Goal: Find specific page/section: Find specific page/section

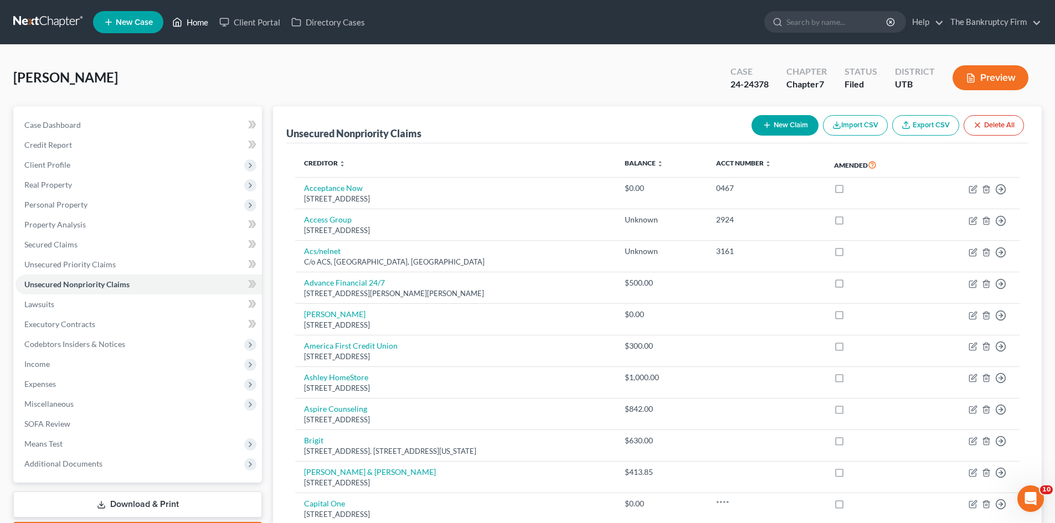
drag, startPoint x: 200, startPoint y: 23, endPoint x: 481, endPoint y: 58, distance: 282.2
click at [200, 23] on link "Home" at bounding box center [190, 22] width 47 height 20
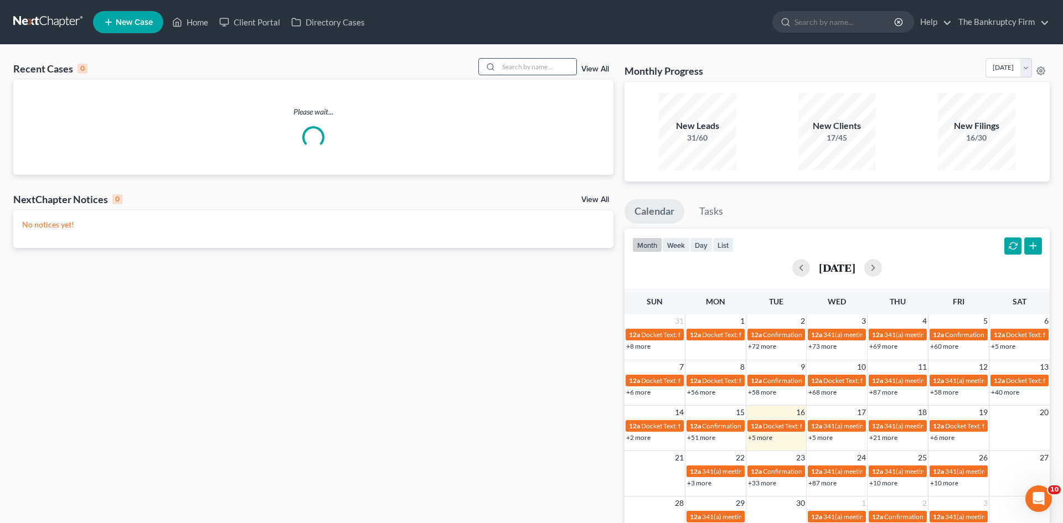
click at [504, 68] on input "search" at bounding box center [538, 67] width 78 height 16
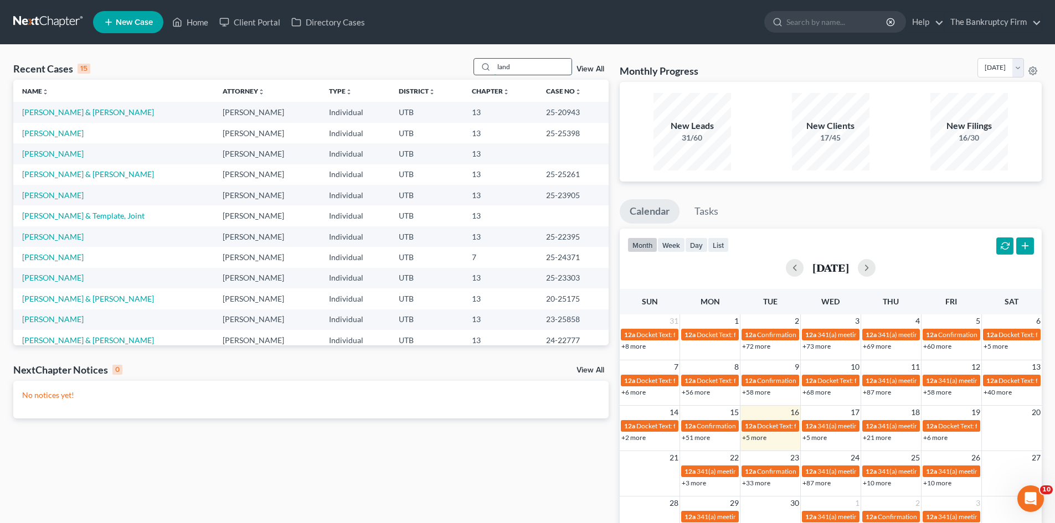
type input "land"
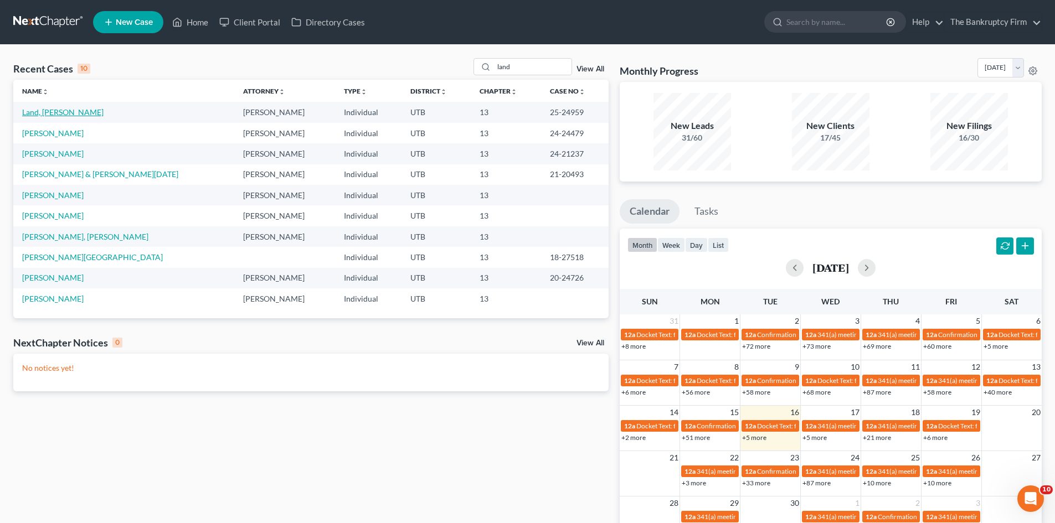
click at [38, 109] on link "Land, [PERSON_NAME]" at bounding box center [62, 111] width 81 height 9
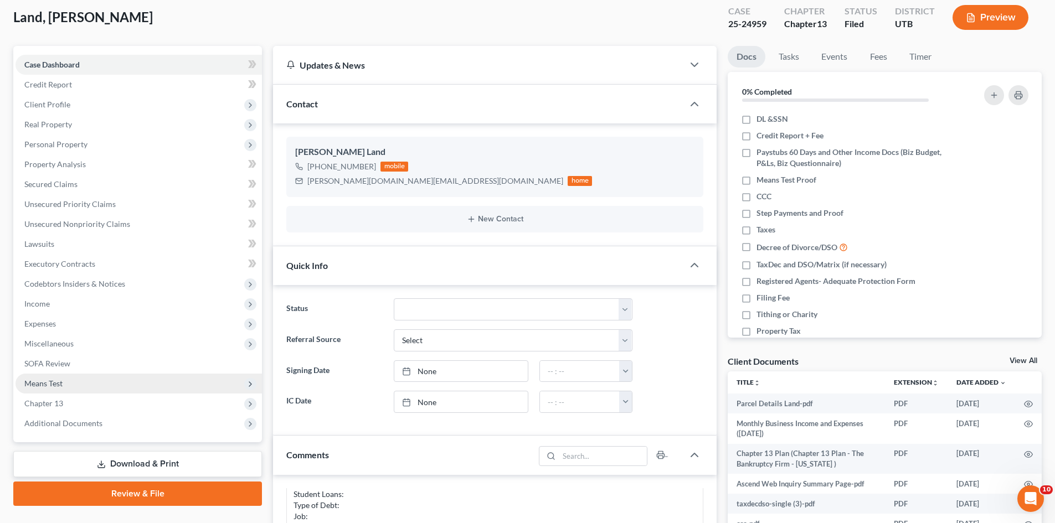
scroll to position [221, 0]
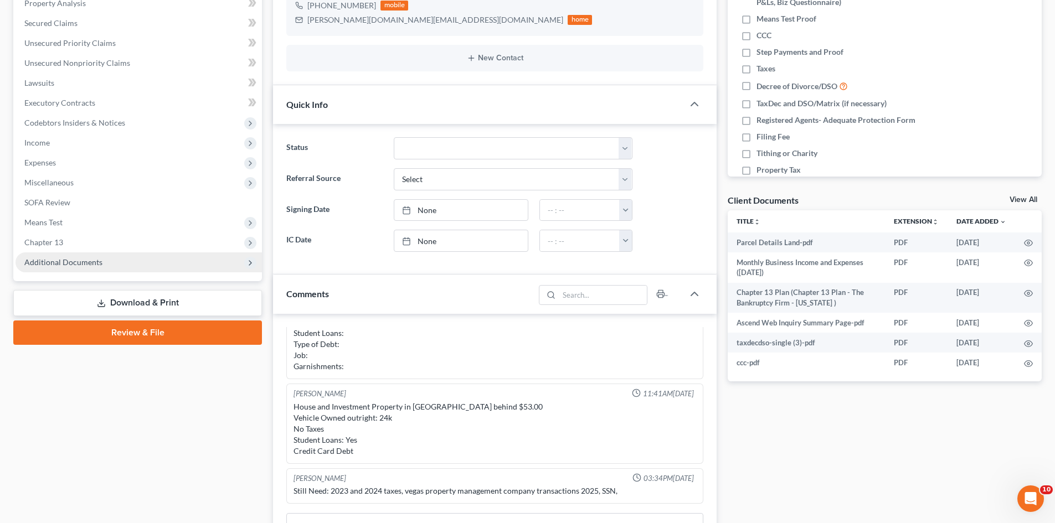
click at [78, 264] on span "Additional Documents" at bounding box center [63, 261] width 78 height 9
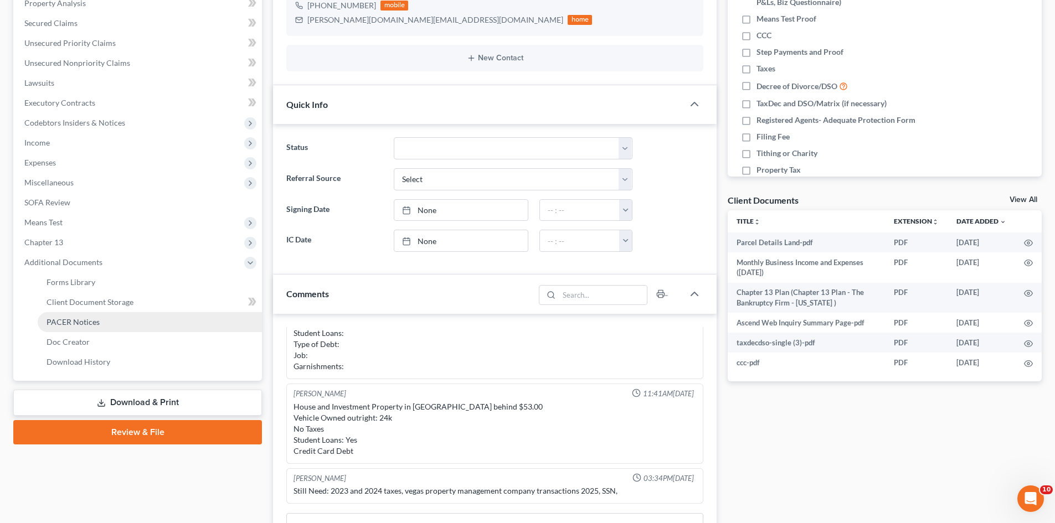
click at [72, 322] on span "PACER Notices" at bounding box center [73, 321] width 53 height 9
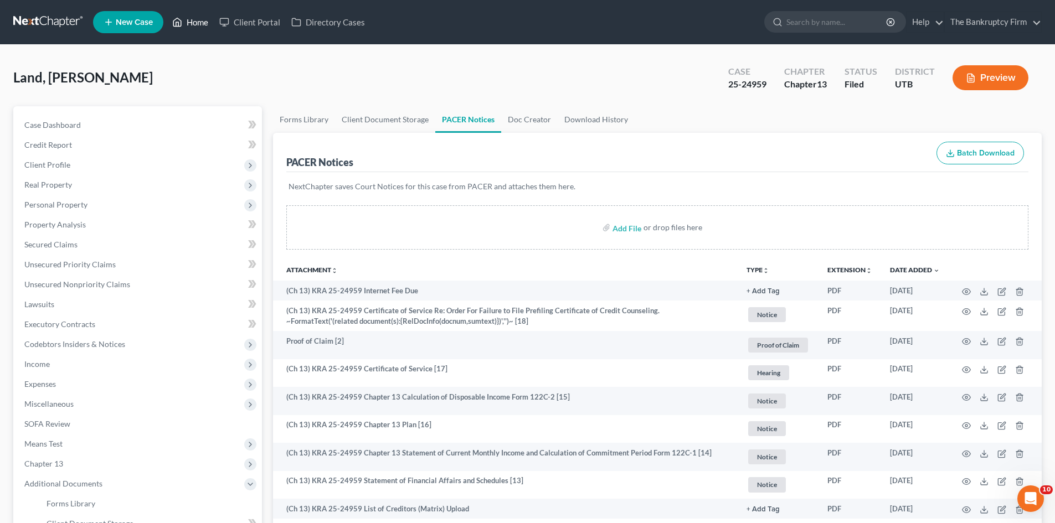
click at [195, 22] on link "Home" at bounding box center [190, 22] width 47 height 20
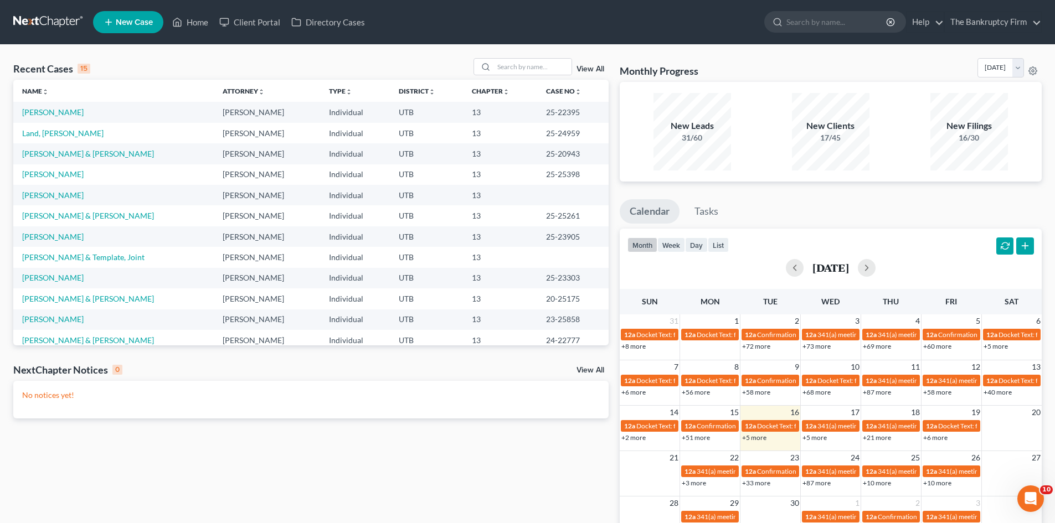
click at [31, 138] on td "Land, [PERSON_NAME]" at bounding box center [113, 133] width 200 height 20
click at [29, 134] on link "Land, [PERSON_NAME]" at bounding box center [62, 132] width 81 height 9
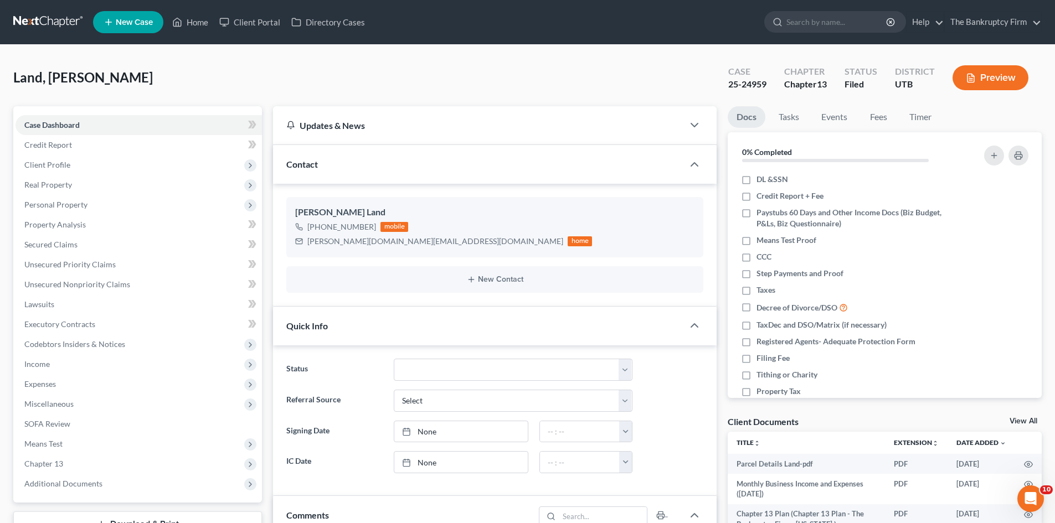
scroll to position [72, 0]
click at [66, 206] on span "Personal Property" at bounding box center [55, 204] width 63 height 9
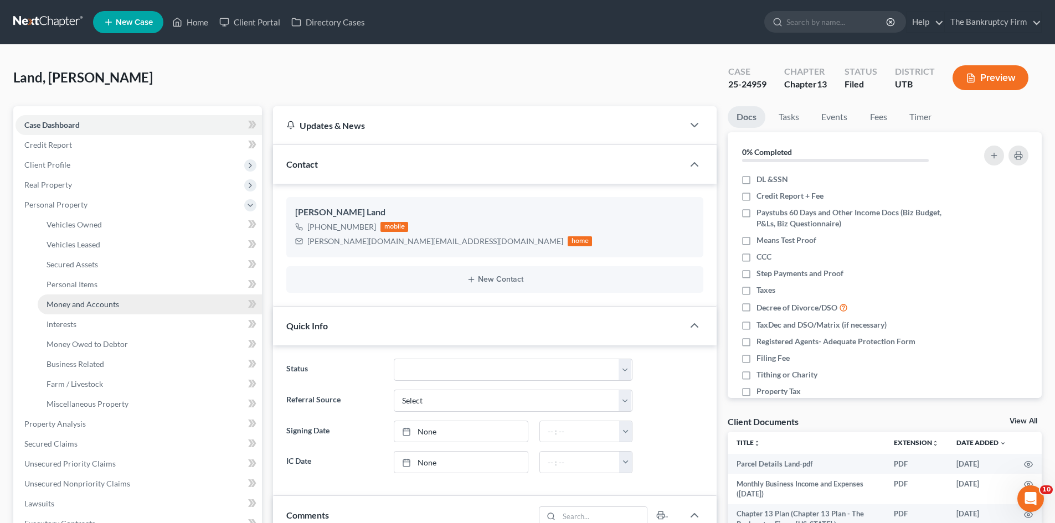
click at [88, 302] on span "Money and Accounts" at bounding box center [83, 303] width 73 height 9
